Goal: Submit feedback/report problem

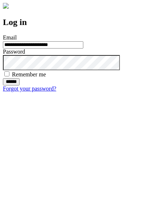
click at [20, 86] on input "******" at bounding box center [11, 81] width 17 height 7
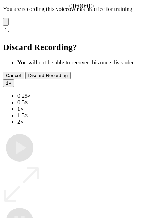
type input "**********"
